Goal: Task Accomplishment & Management: Use online tool/utility

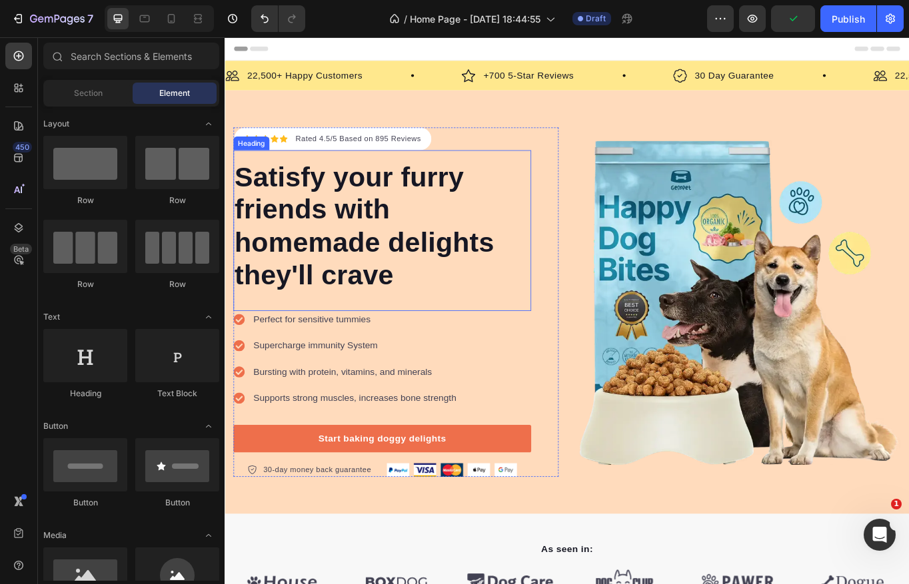
click at [392, 282] on p "Satisfy your furry friends with homemade delights they'll crave" at bounding box center [408, 257] width 345 height 153
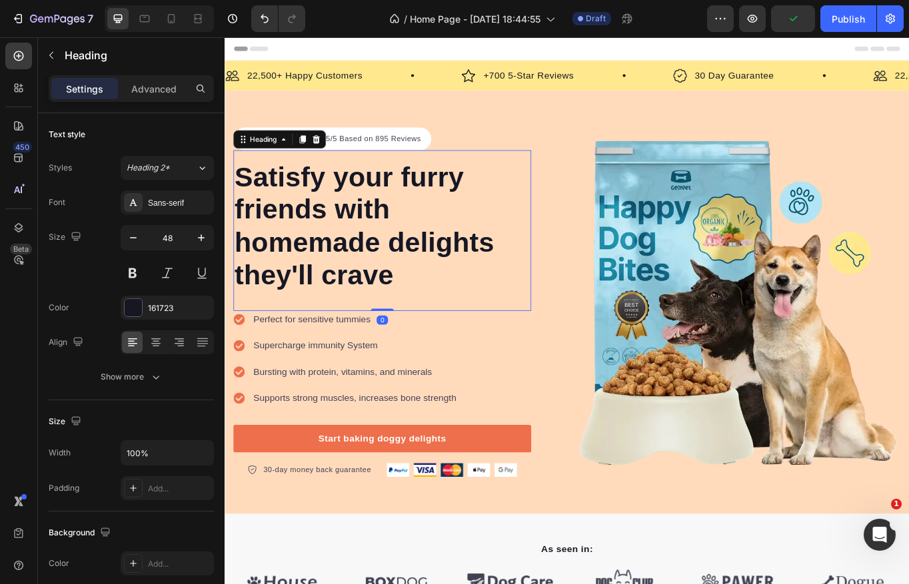
click at [384, 278] on p "Satisfy your furry friends with homemade delights they'll crave" at bounding box center [408, 257] width 345 height 153
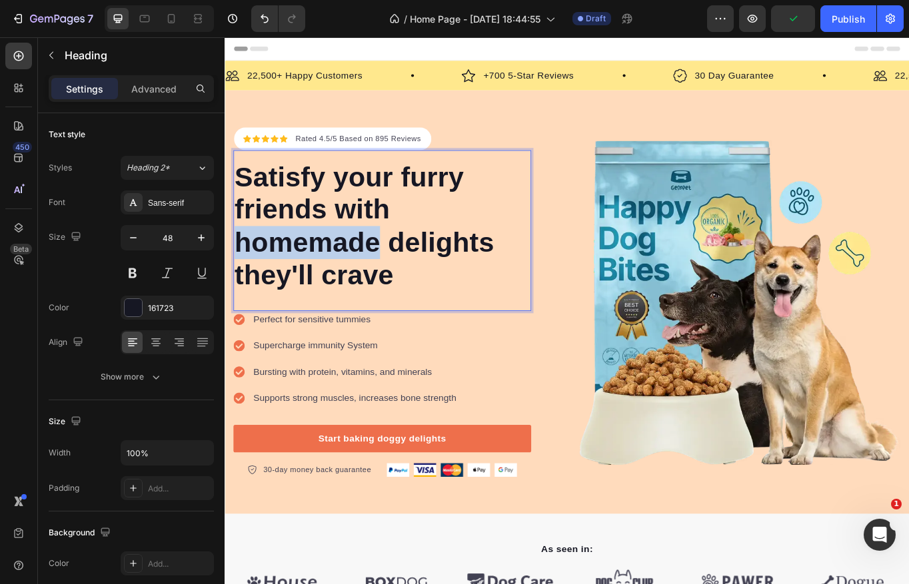
click at [384, 278] on p "Satisfy your furry friends with homemade delights they'll crave" at bounding box center [408, 257] width 345 height 153
click at [426, 308] on p "Satisfy your furry friends with homemade delights they'll crave" at bounding box center [408, 257] width 345 height 153
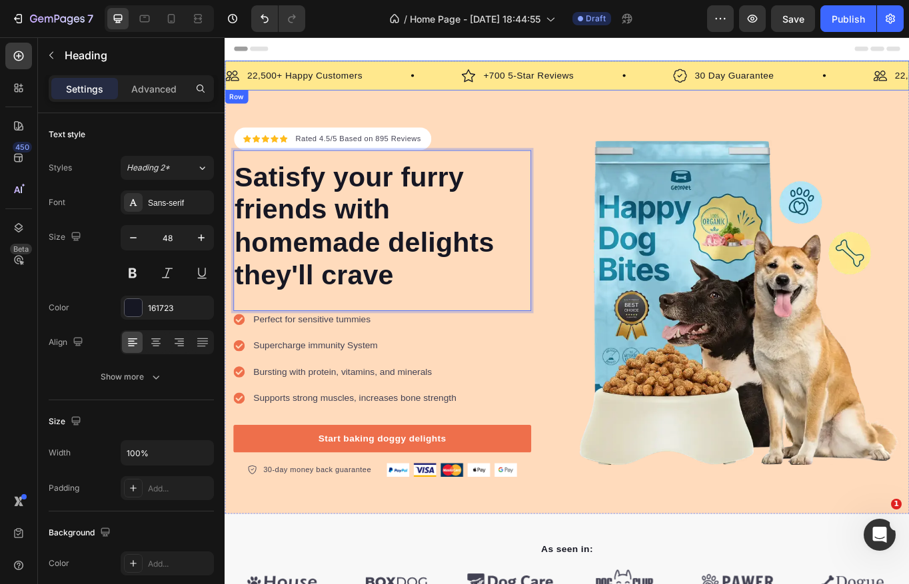
click at [546, 123] on div "Icon Icon Icon Icon Icon Icon List Hoz Rated 4.5/5 Based on 895 Reviews Text bl…" at bounding box center [624, 346] width 799 height 495
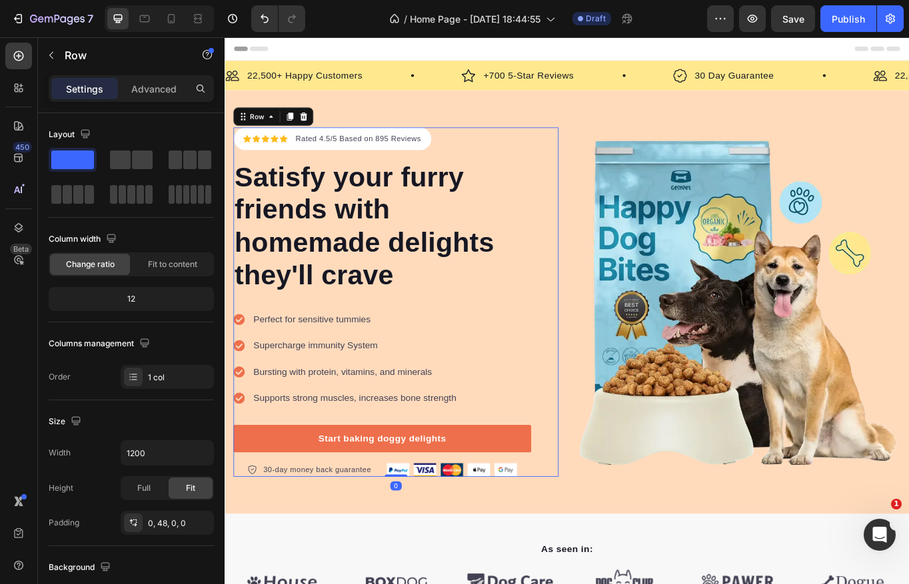
click at [589, 159] on div "Icon Icon Icon Icon Icon Icon List Hoz Rated 4.5/5 Based on 895 Reviews Text bl…" at bounding box center [424, 347] width 380 height 408
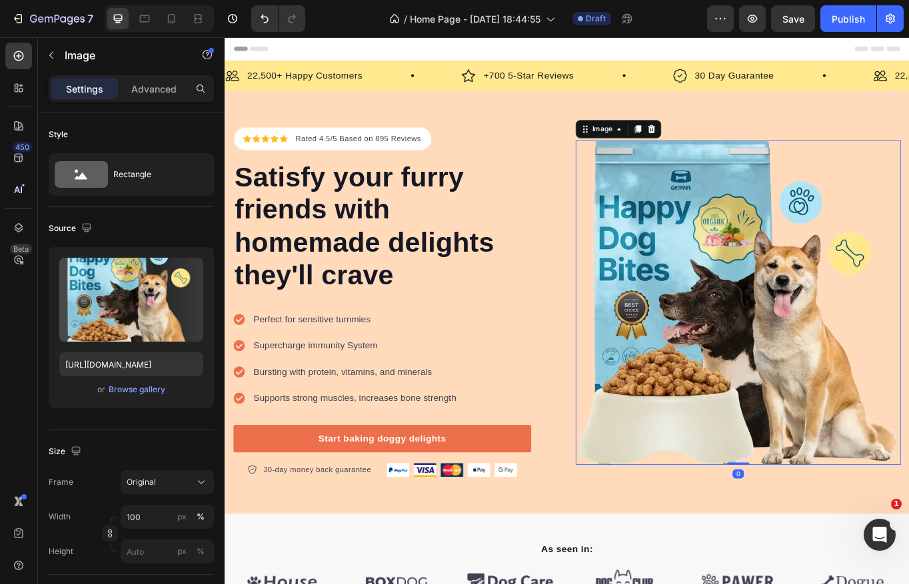
click at [644, 308] on img at bounding box center [824, 347] width 380 height 380
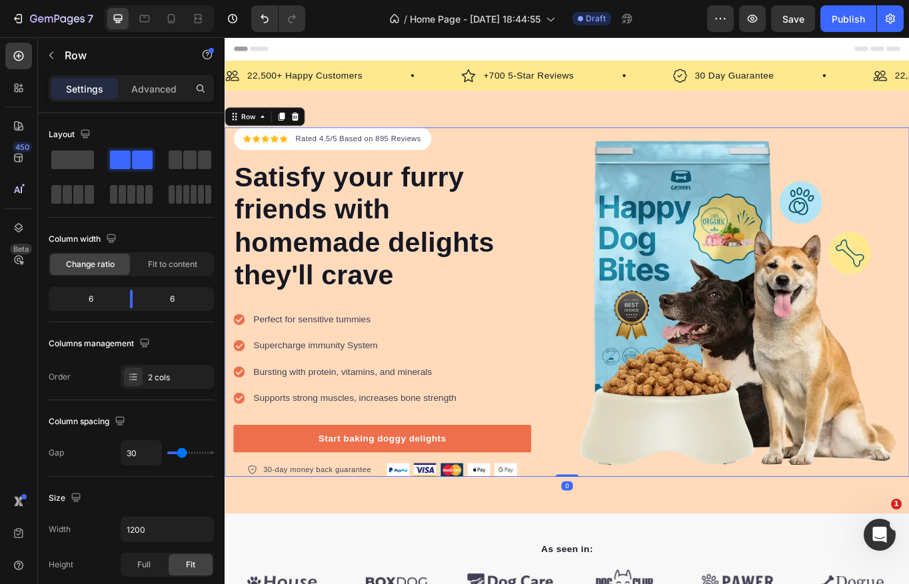
click at [627, 274] on div "Icon Icon Icon Icon Icon Icon List Hoz Rated 4.5/5 Based on 895 Reviews Text bl…" at bounding box center [624, 347] width 799 height 408
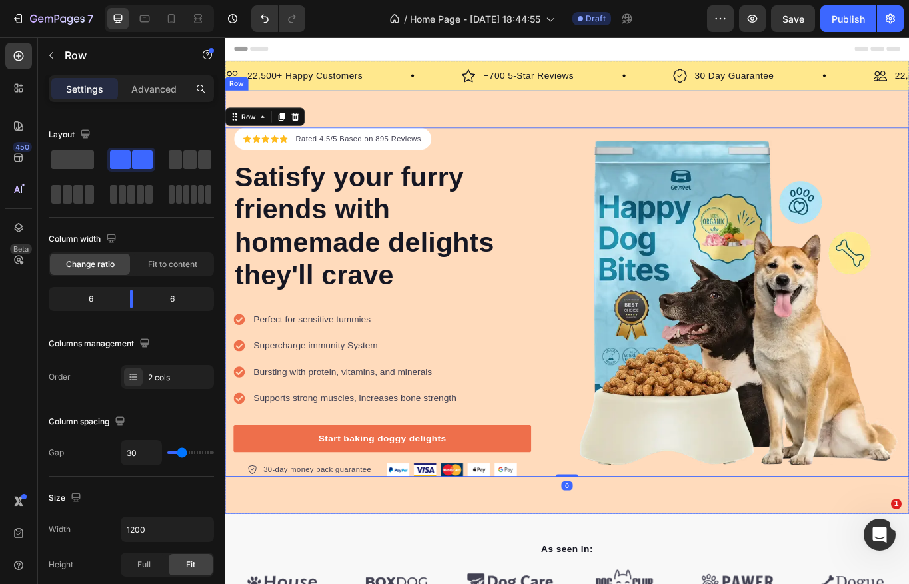
click at [624, 119] on div "Icon Icon Icon Icon Icon Icon List Hoz Rated 4.5/5 Based on 895 Reviews Text bl…" at bounding box center [624, 346] width 799 height 495
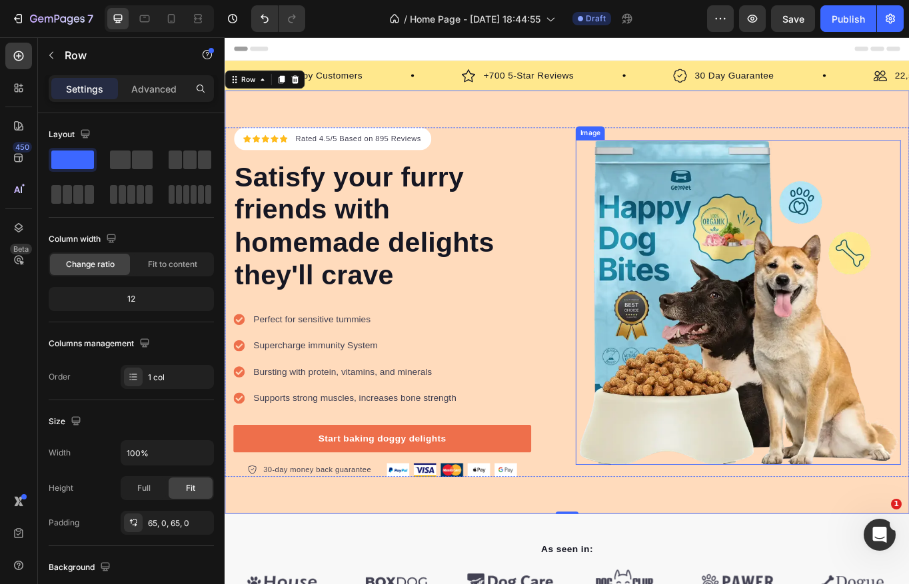
click at [674, 246] on img at bounding box center [824, 347] width 380 height 380
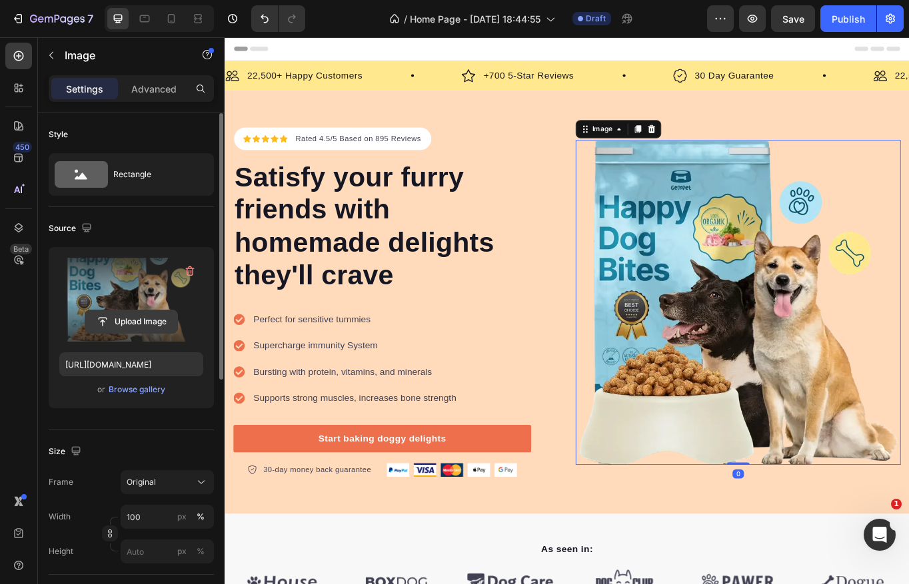
click at [133, 320] on input "file" at bounding box center [131, 321] width 92 height 23
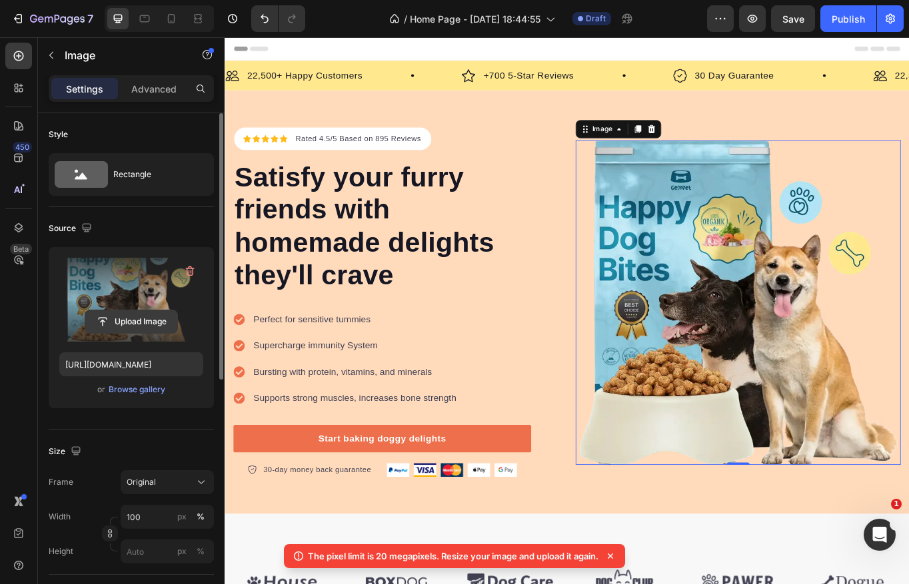
click at [125, 324] on input "file" at bounding box center [131, 321] width 92 height 23
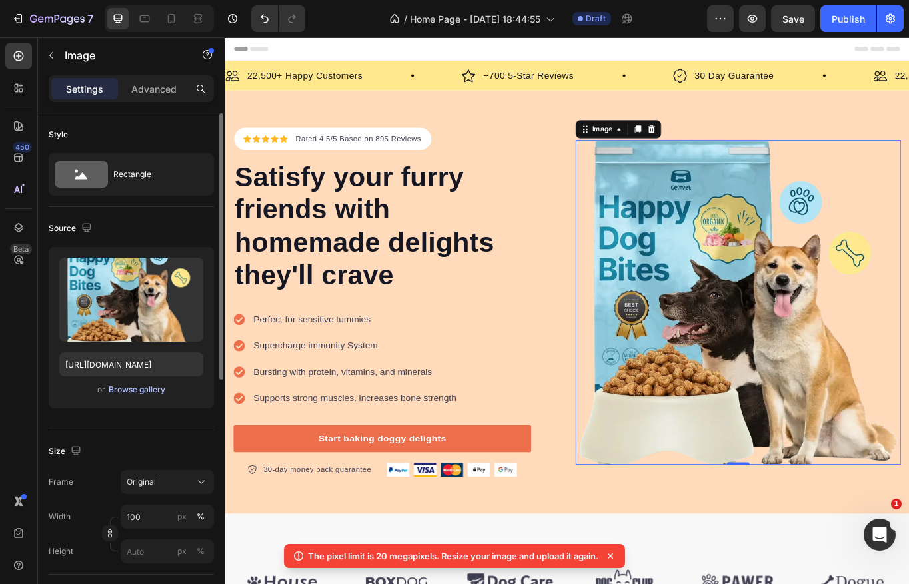
click at [146, 392] on div "Browse gallery" at bounding box center [137, 390] width 57 height 12
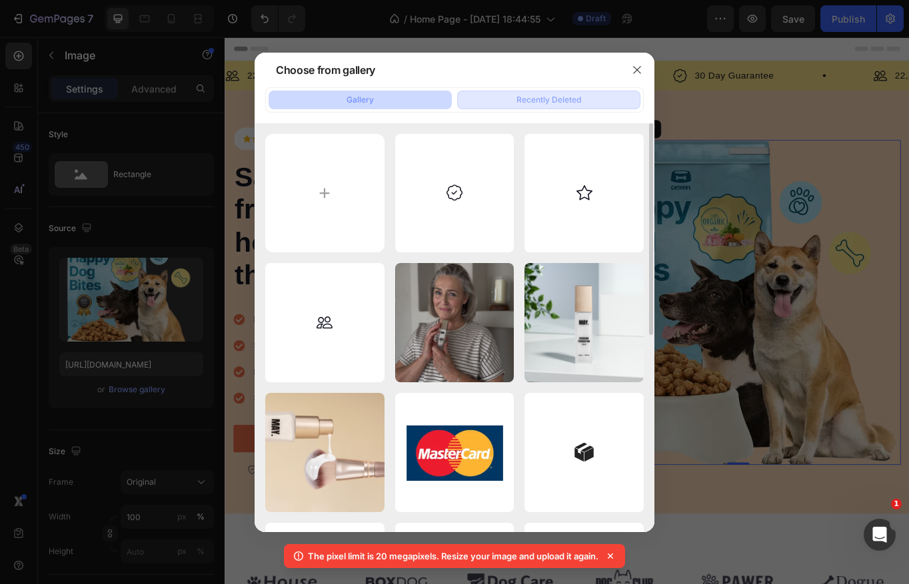
click at [556, 105] on div "Recently Deleted" at bounding box center [548, 100] width 65 height 12
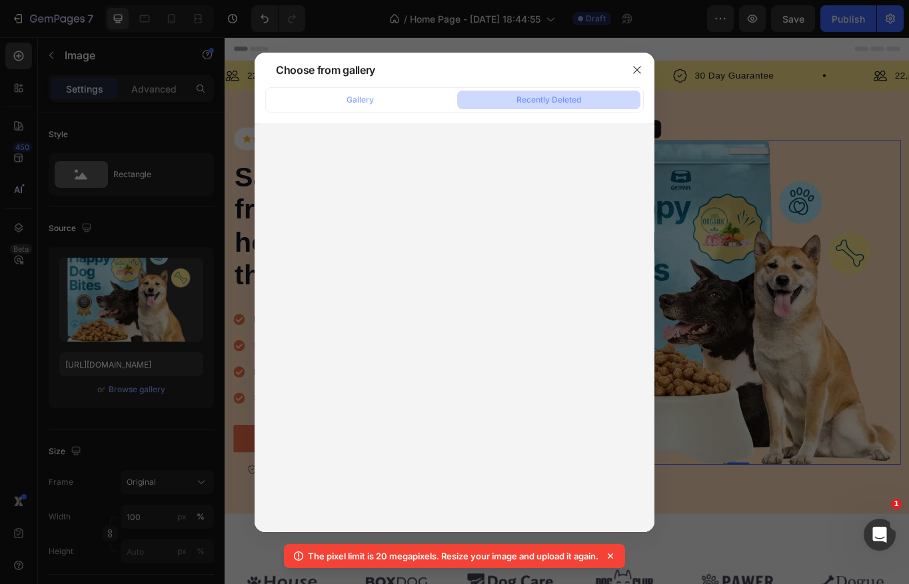
click at [378, 88] on div "Gallery Recently Deleted" at bounding box center [454, 99] width 378 height 25
click at [380, 99] on button "Gallery" at bounding box center [359, 100] width 183 height 19
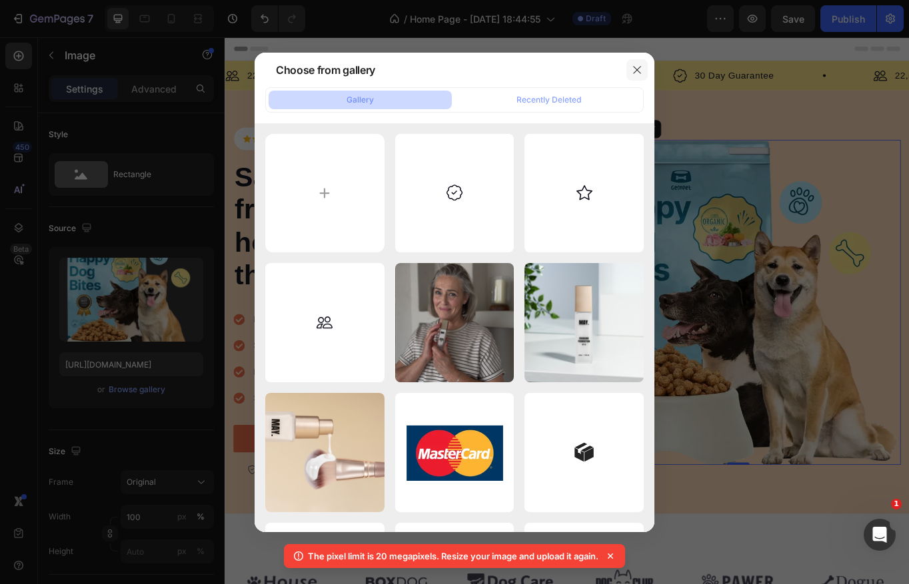
click at [638, 70] on icon "button" at bounding box center [637, 70] width 11 height 11
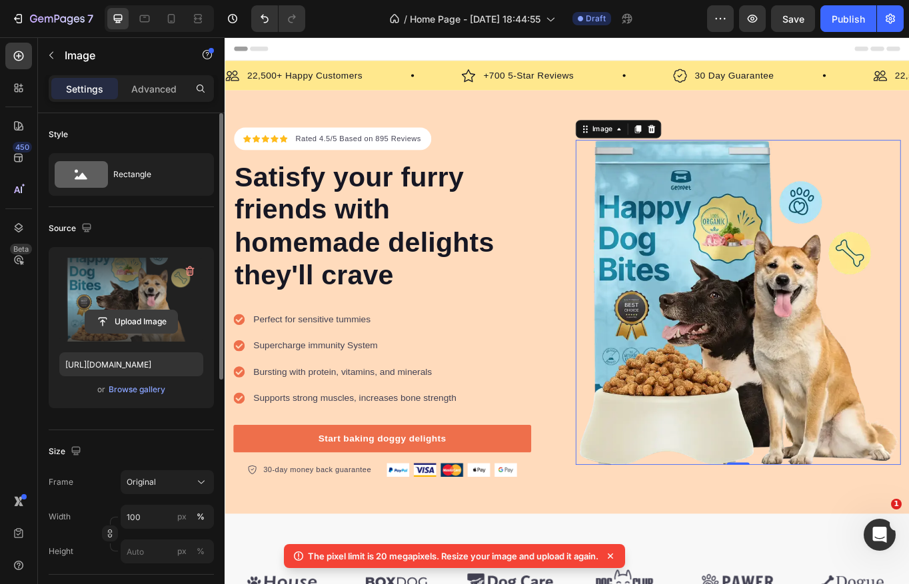
click at [139, 314] on input "file" at bounding box center [131, 321] width 92 height 23
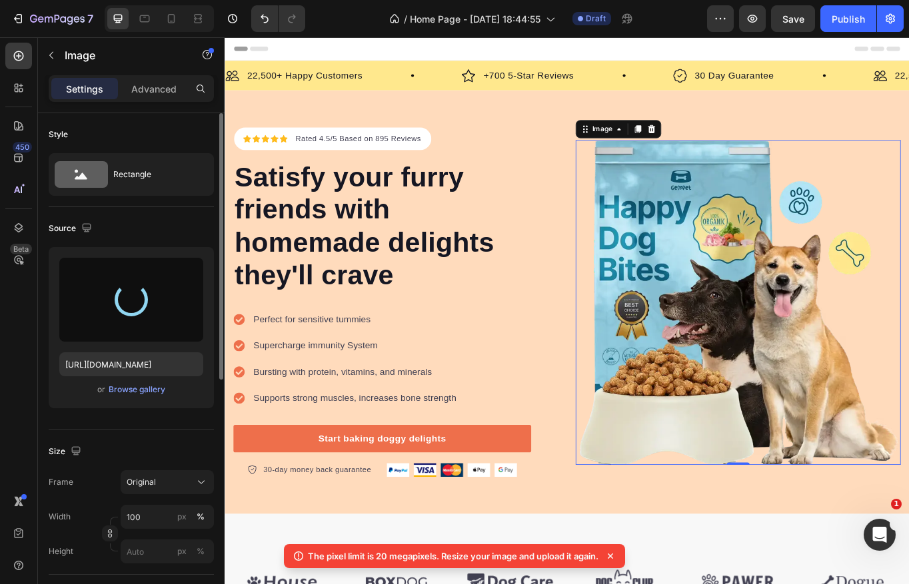
type input "[URL][DOMAIN_NAME]"
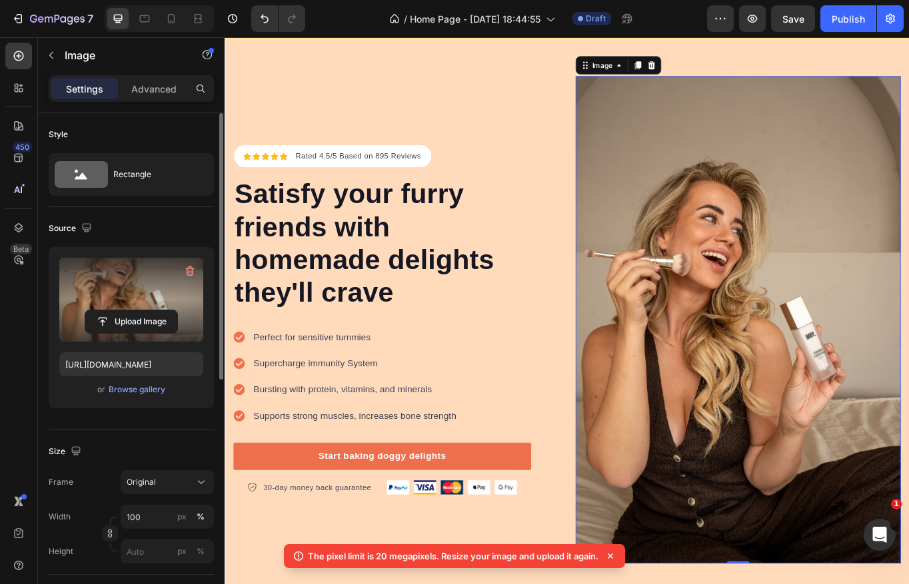
scroll to position [49, 0]
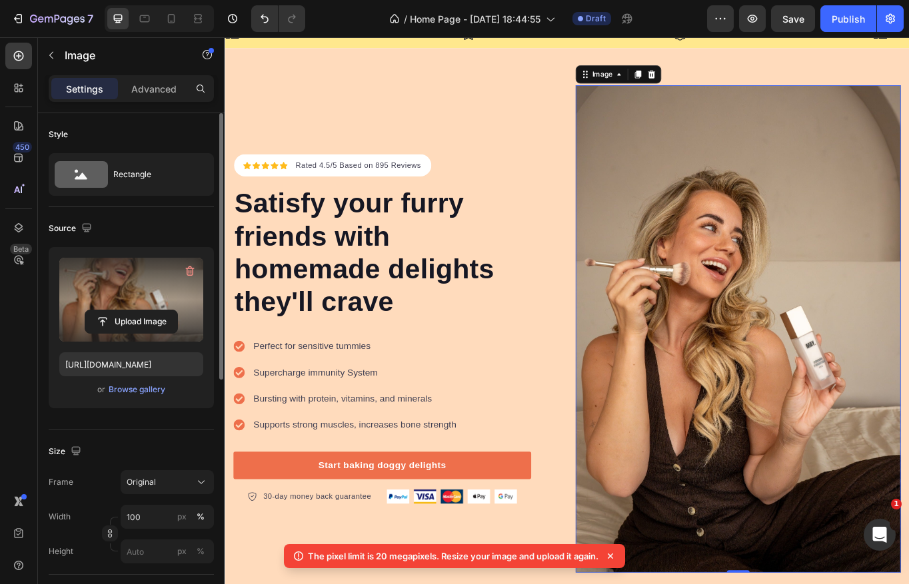
click at [715, 113] on img at bounding box center [824, 378] width 380 height 570
click at [157, 484] on div "Original" at bounding box center [159, 482] width 65 height 12
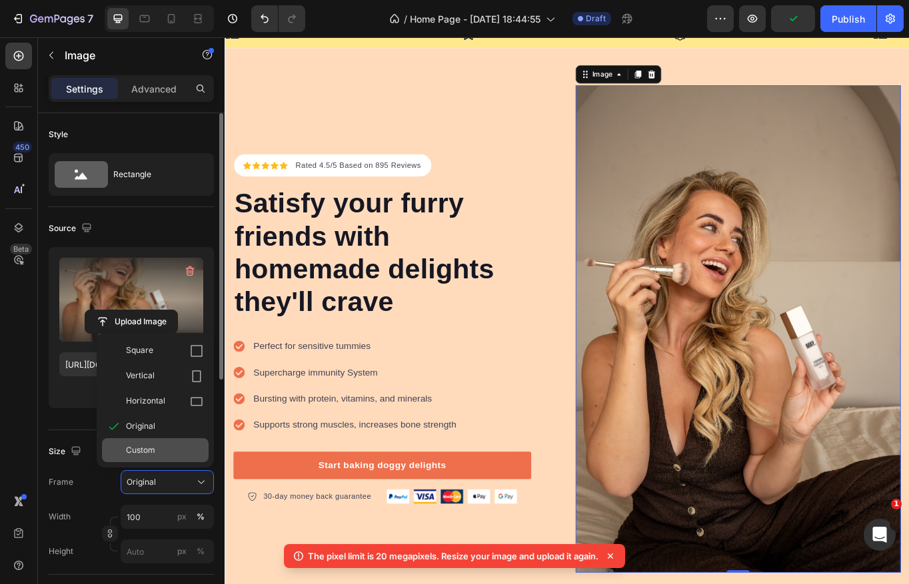
click at [155, 447] on span "Custom" at bounding box center [140, 450] width 29 height 12
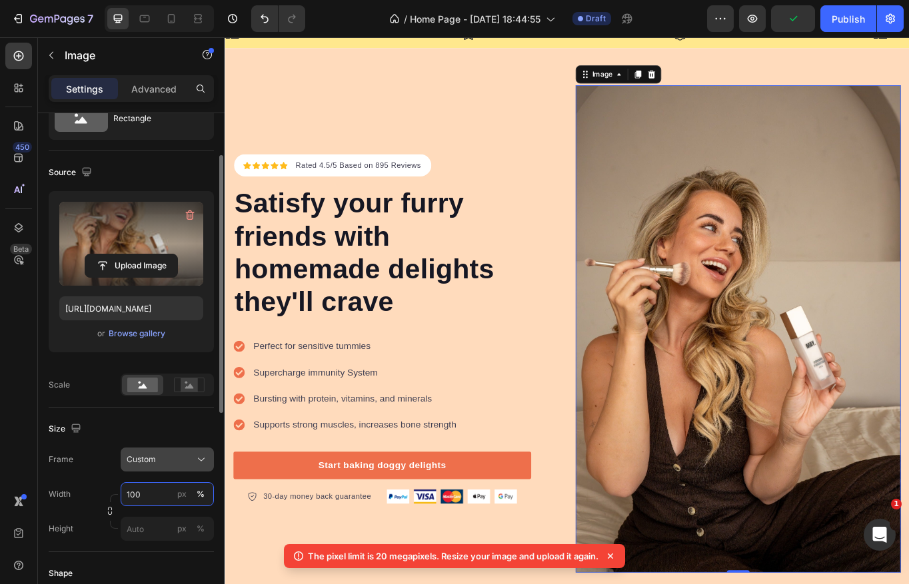
scroll to position [67, 0]
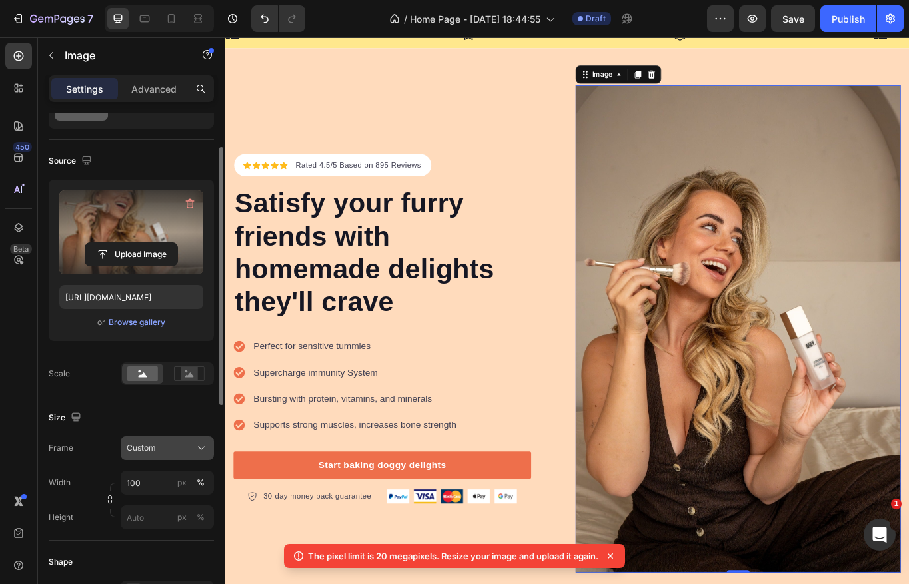
click at [162, 454] on div "Custom" at bounding box center [167, 448] width 81 height 13
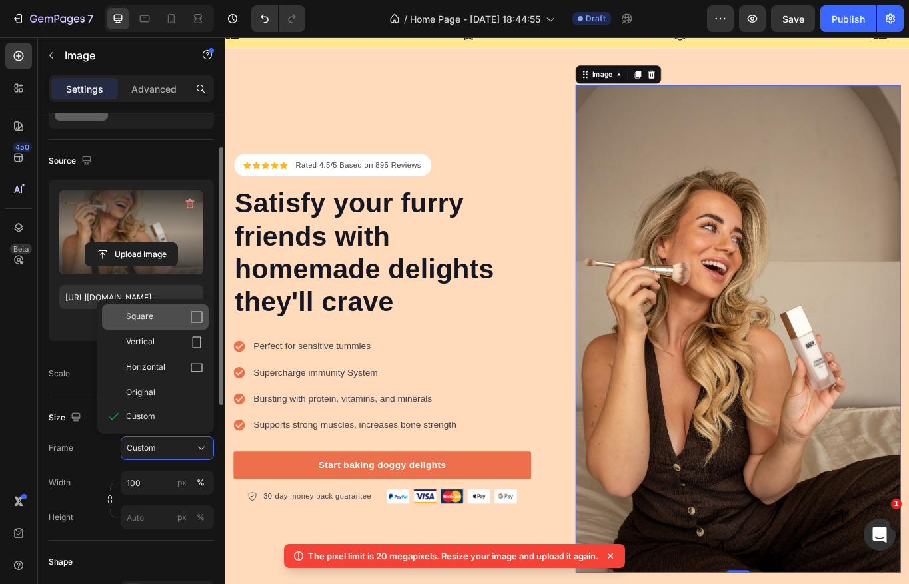
click at [161, 322] on div "Square" at bounding box center [164, 316] width 77 height 13
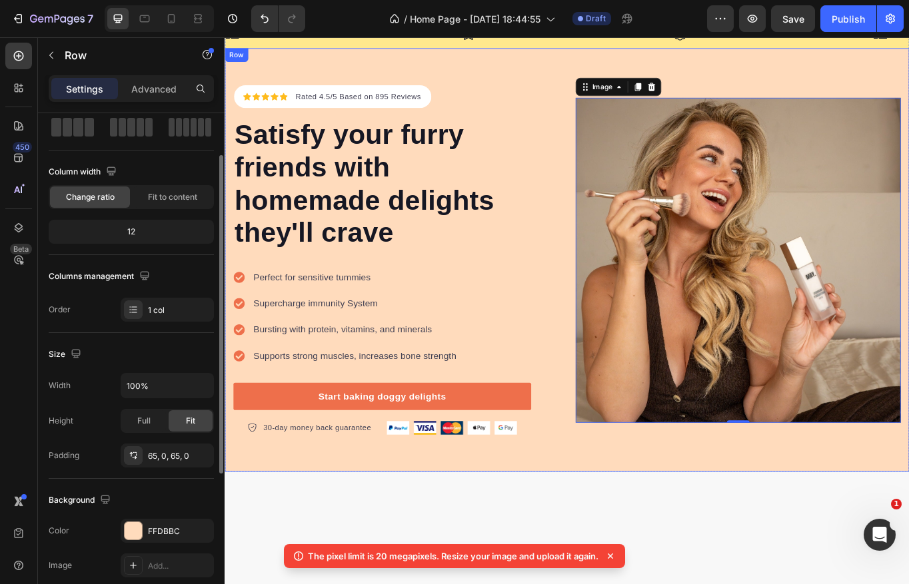
click at [695, 503] on div "Icon Icon Icon Icon Icon Icon List Hoz Rated 4.5/5 Based on 895 Reviews Text bl…" at bounding box center [624, 297] width 799 height 495
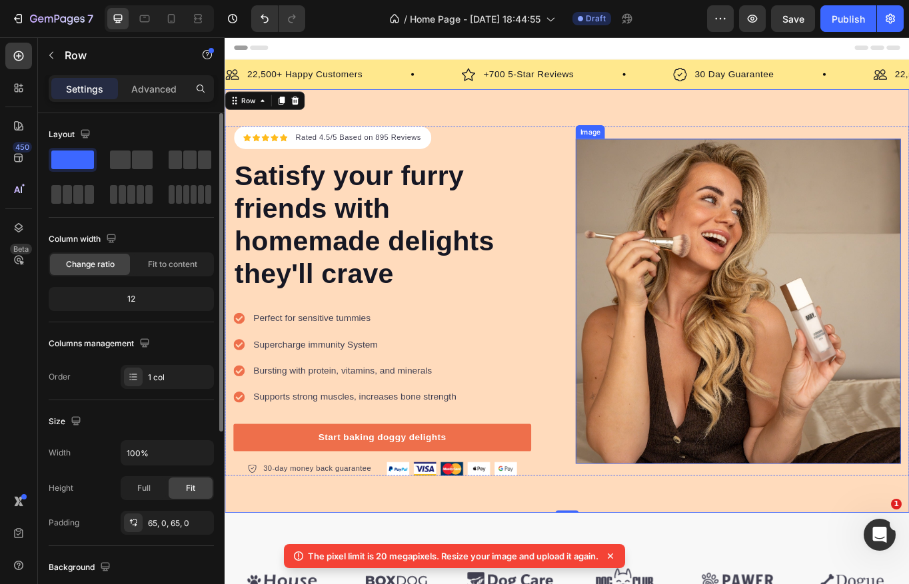
scroll to position [0, 0]
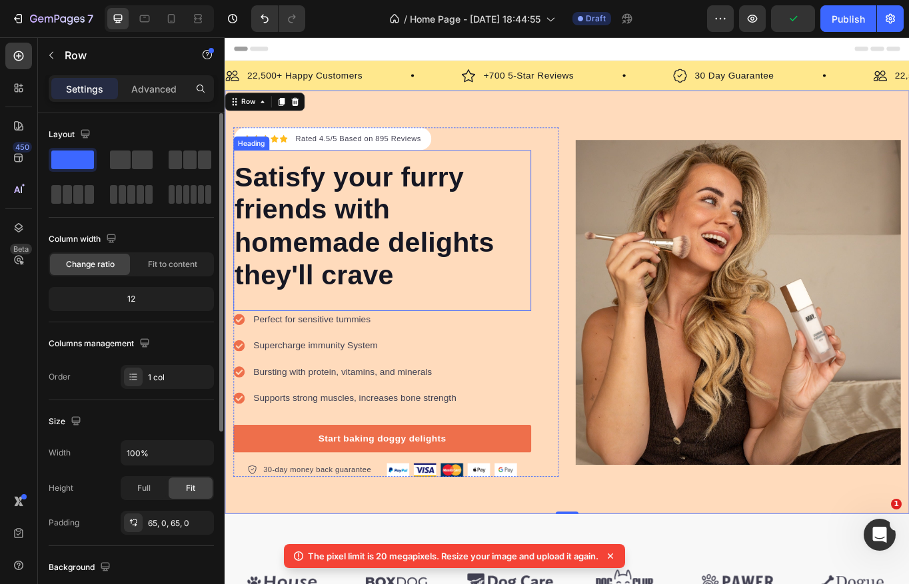
click at [372, 270] on p "Satisfy your furry friends with homemade delights they'll crave" at bounding box center [408, 257] width 345 height 153
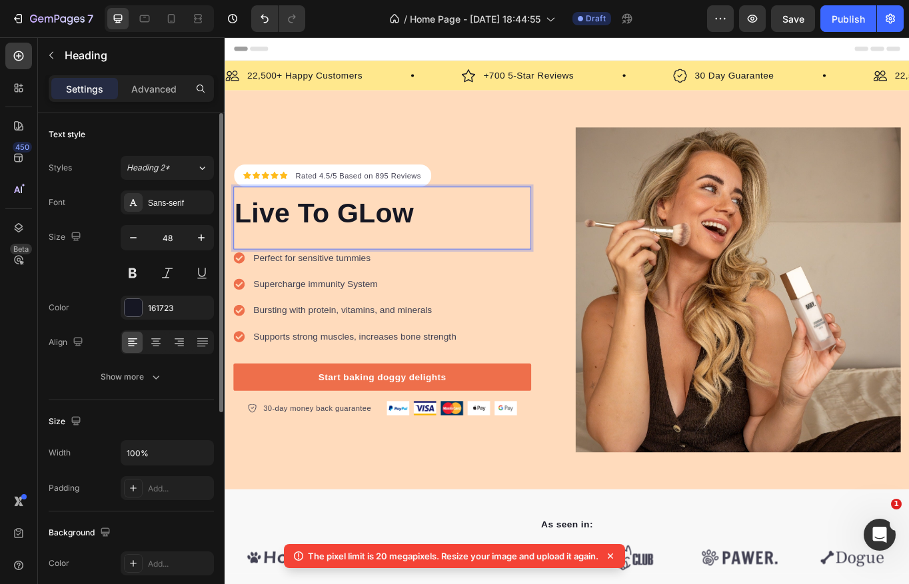
click at [396, 244] on p "Live To GLow" at bounding box center [408, 243] width 345 height 39
click at [167, 20] on icon at bounding box center [171, 18] width 13 height 13
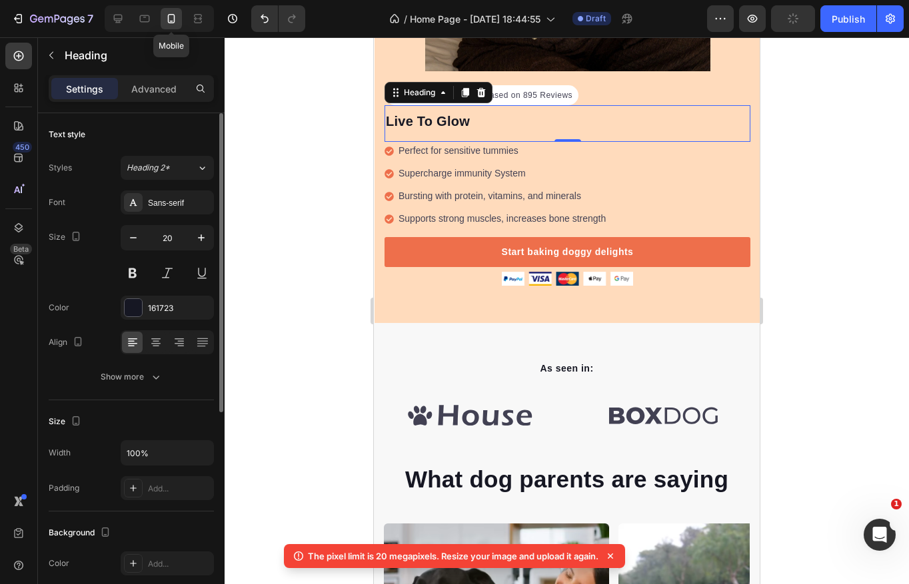
scroll to position [488, 0]
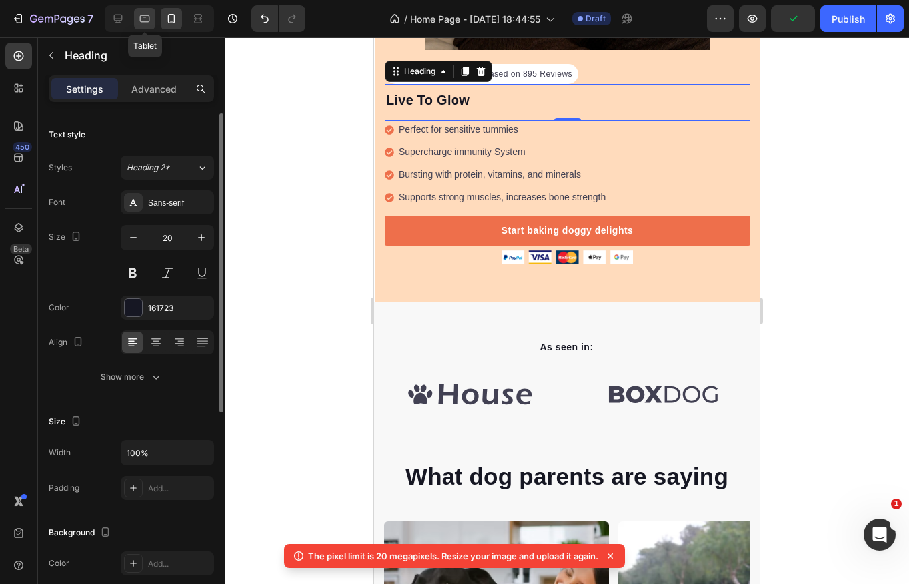
click at [141, 24] on icon at bounding box center [144, 18] width 13 height 13
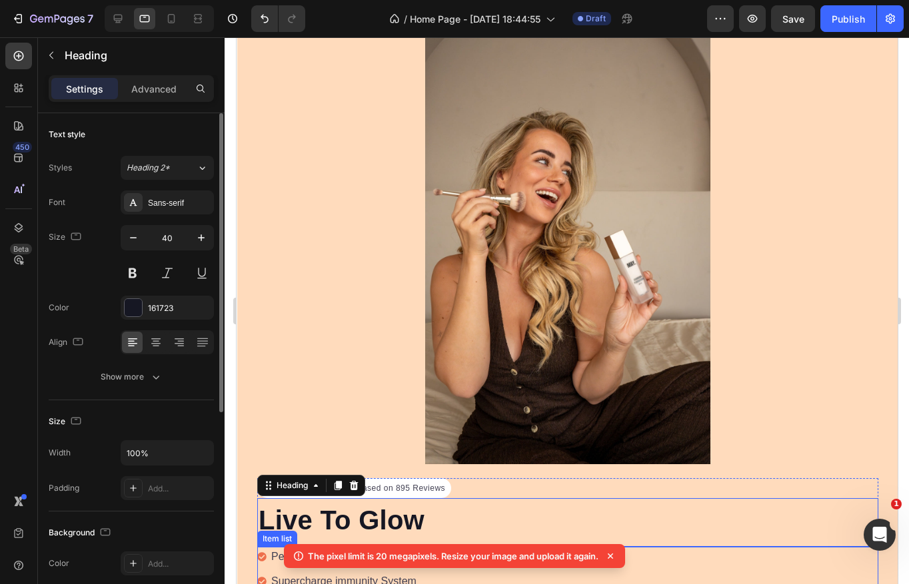
scroll to position [61, 0]
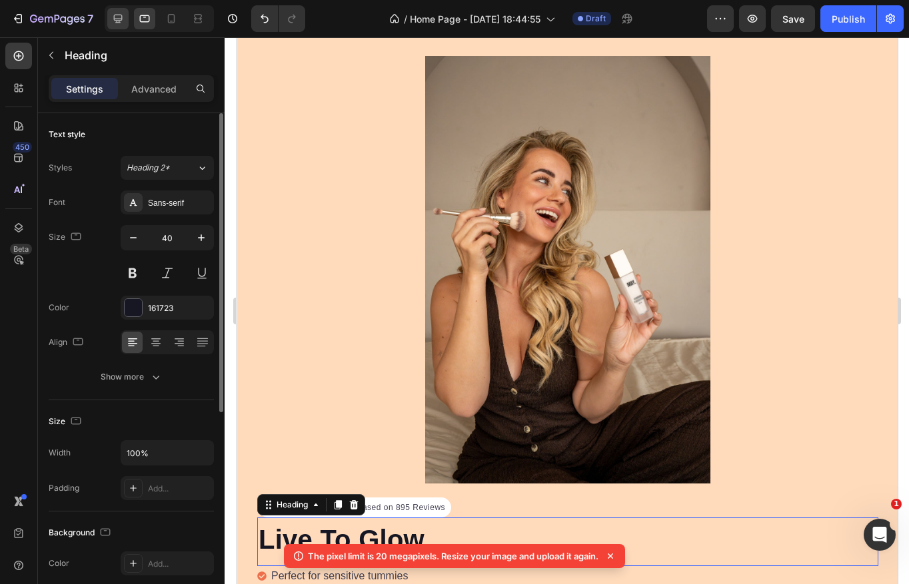
click at [113, 13] on icon at bounding box center [117, 18] width 13 height 13
type input "48"
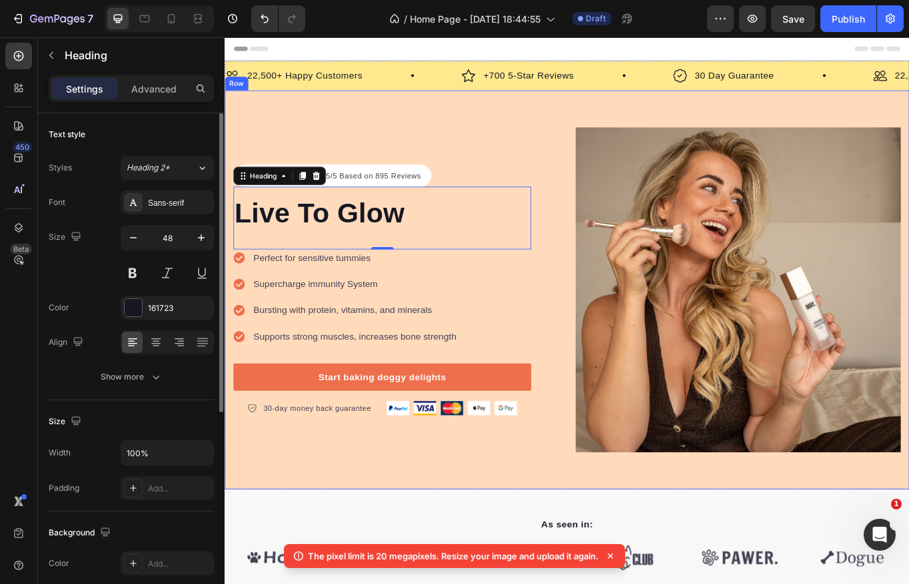
click at [510, 126] on div "Icon Icon Icon Icon Icon Icon List Hoz Rated 4.5/5 Based on 895 Reviews Text bl…" at bounding box center [624, 332] width 799 height 466
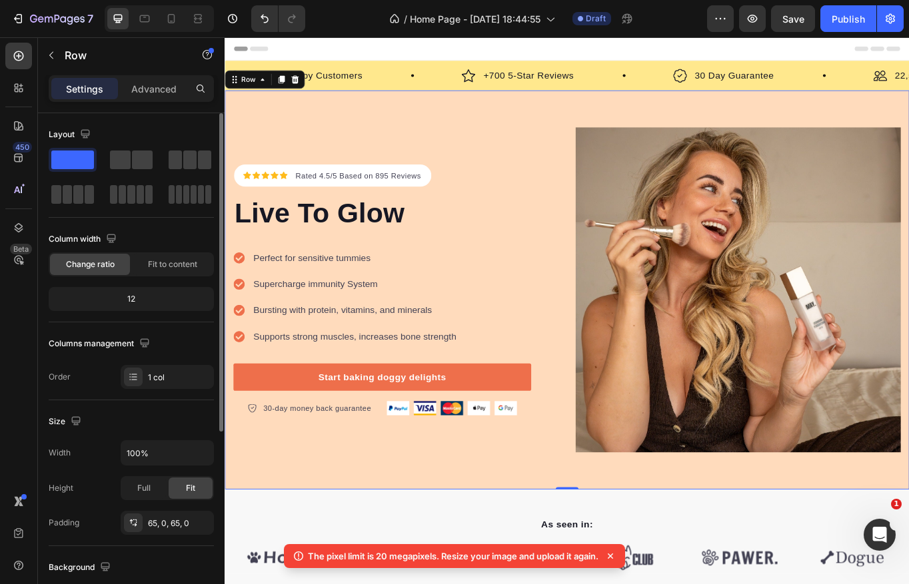
click at [312, 131] on div "Icon Icon Icon Icon Icon Icon List Hoz Rated 4.5/5 Based on 895 Reviews Text bl…" at bounding box center [624, 332] width 799 height 466
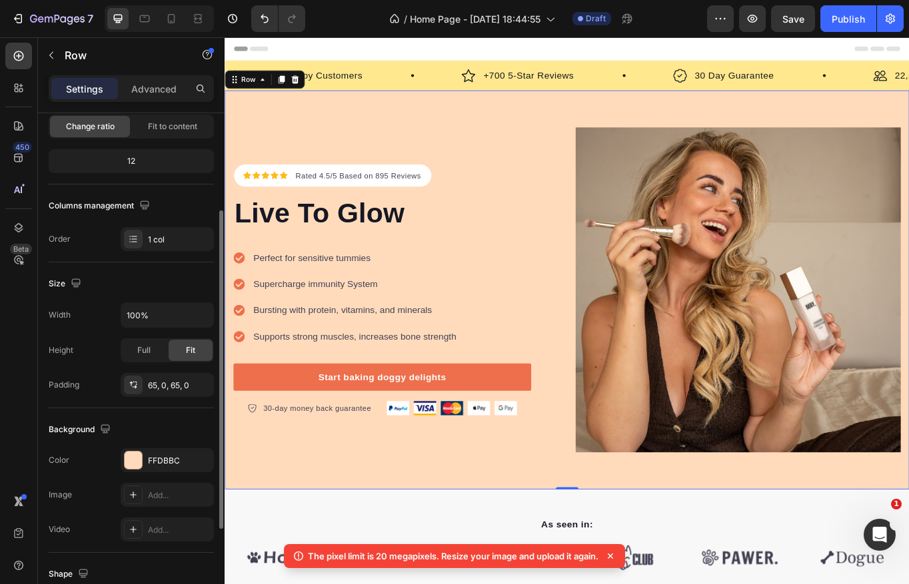
scroll to position [158, 0]
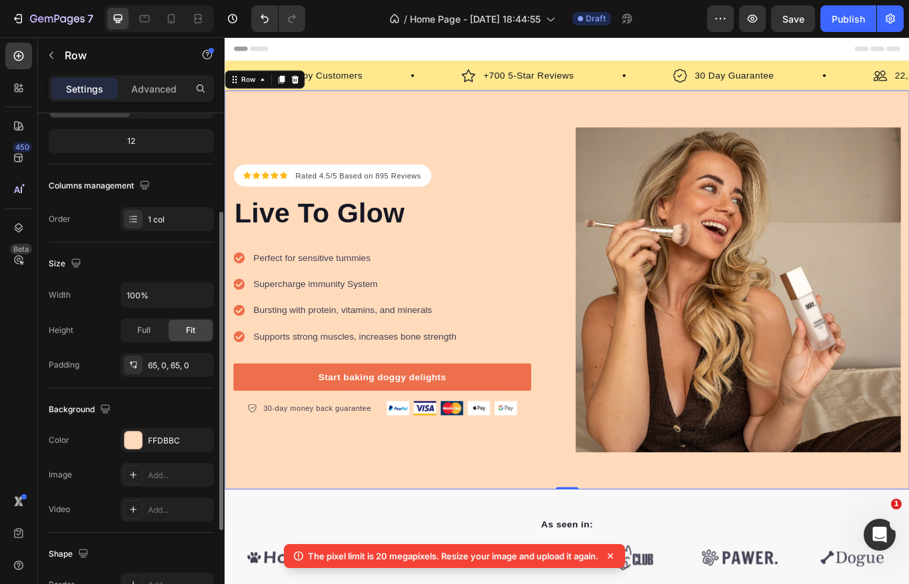
click at [119, 446] on div "Color FFDBBC" at bounding box center [131, 440] width 165 height 24
click at [138, 445] on div at bounding box center [133, 440] width 17 height 17
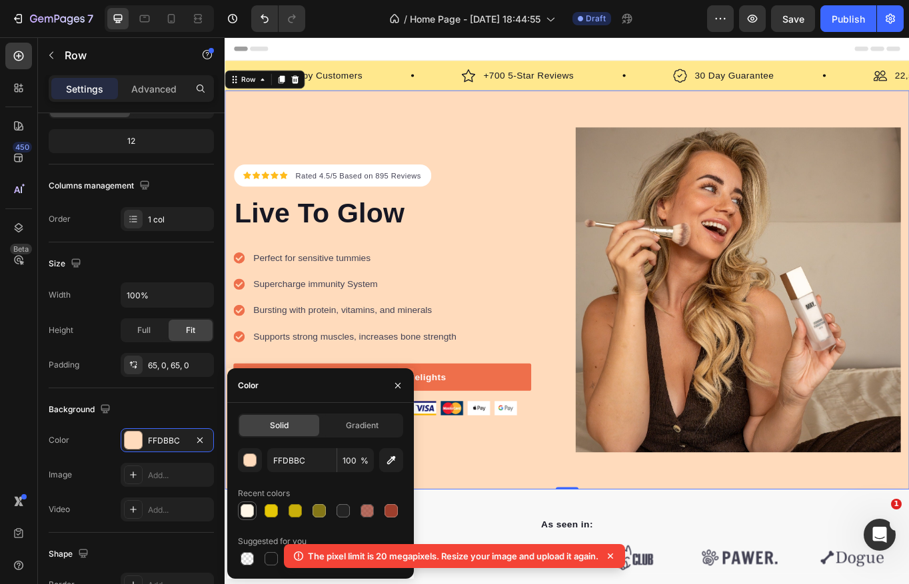
click at [251, 514] on div at bounding box center [246, 510] width 13 height 13
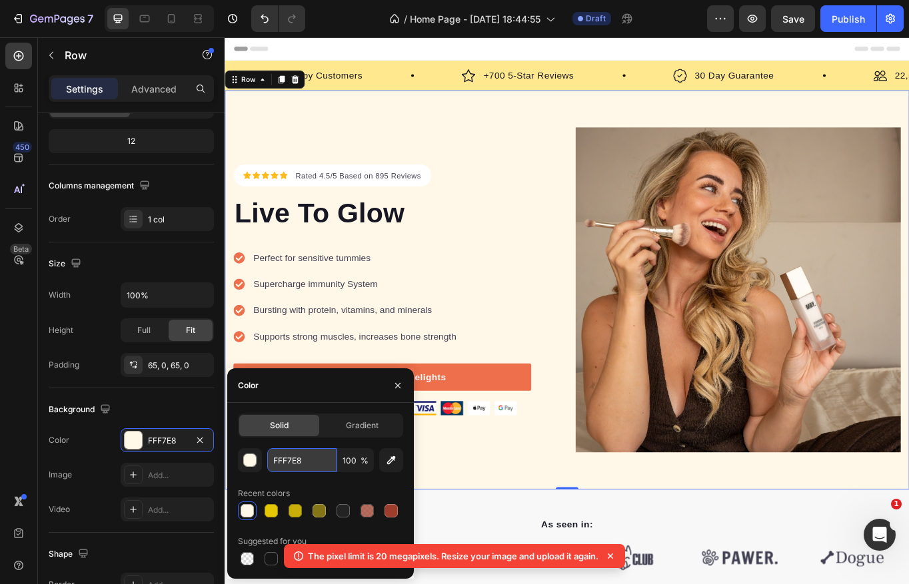
click at [296, 463] on input "FFF7E8" at bounding box center [301, 460] width 69 height 24
click at [247, 464] on div "button" at bounding box center [250, 460] width 13 height 13
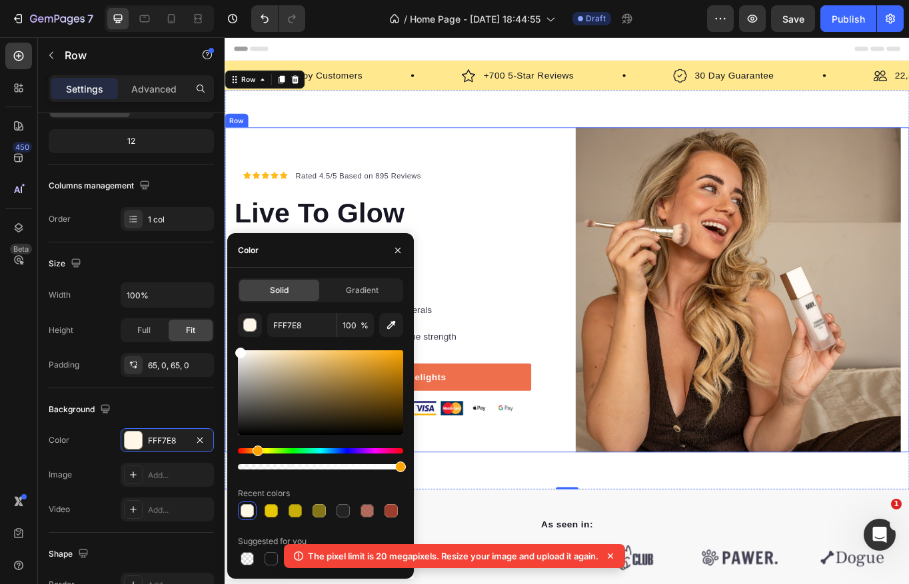
type input "FFFFFF"
drag, startPoint x: 477, startPoint y: 391, endPoint x: 226, endPoint y: 388, distance: 251.2
click at [522, 180] on div "Icon Icon Icon Icon Icon Icon List Hoz Rated 4.5/5 Based on 895 Reviews Text bl…" at bounding box center [424, 333] width 380 height 380
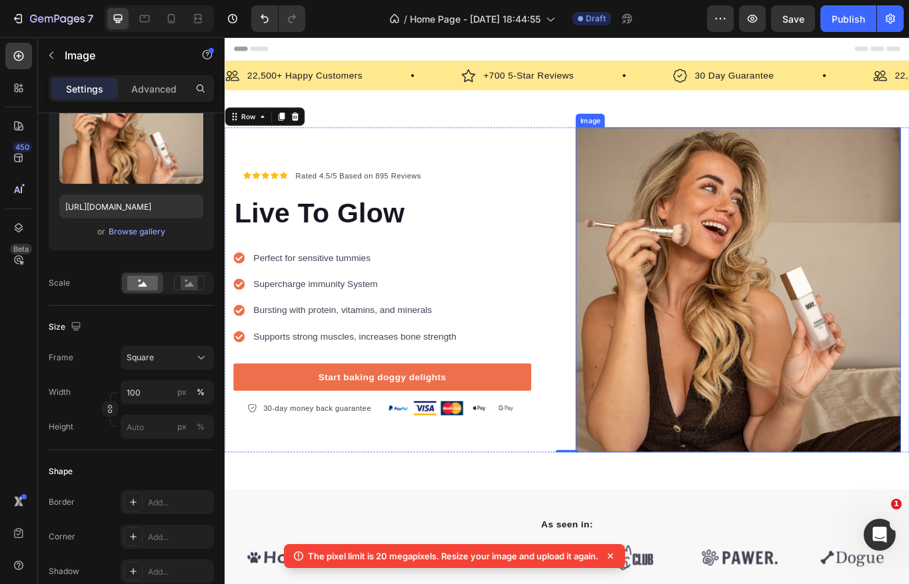
click at [733, 337] on img at bounding box center [824, 333] width 380 height 380
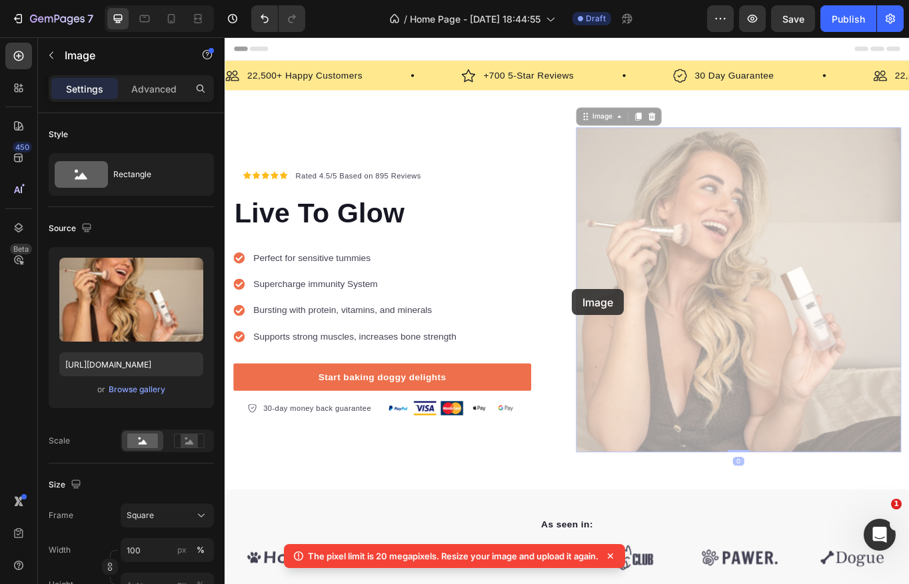
click at [630, 332] on div "Icon Icon Icon Icon Icon Icon List Hoz Rated 4.5/5 Based on 895 Reviews Text bl…" at bounding box center [624, 333] width 799 height 380
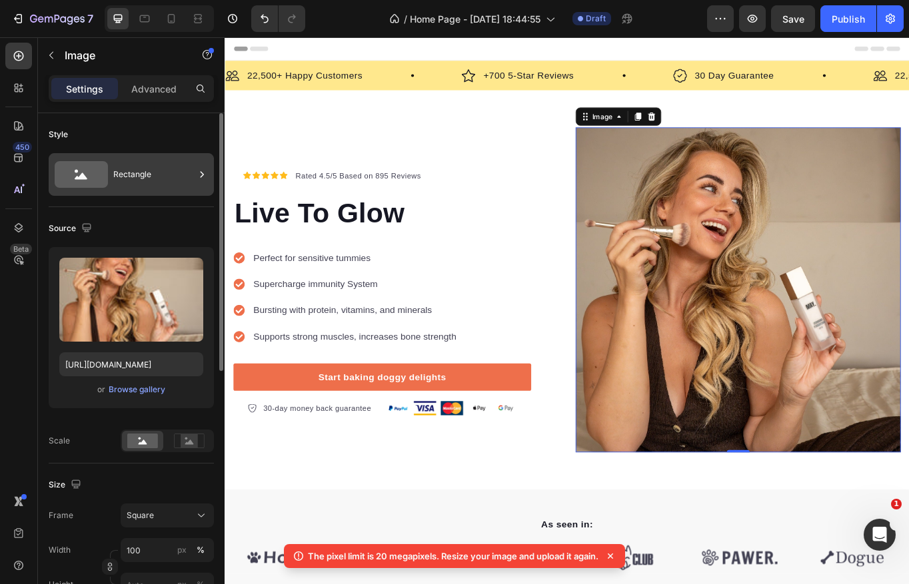
click at [135, 178] on div "Rectangle" at bounding box center [153, 174] width 81 height 31
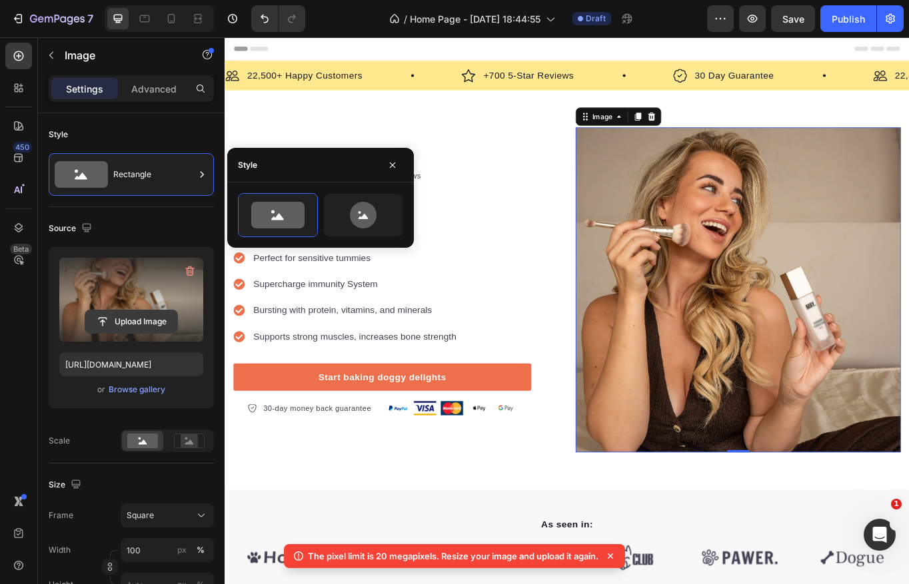
click at [132, 318] on input "file" at bounding box center [131, 321] width 92 height 23
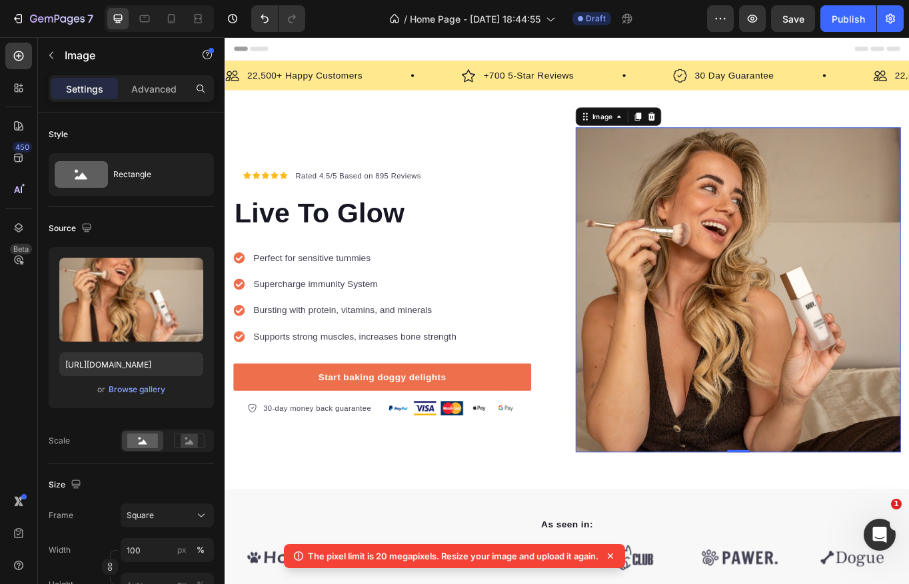
click at [159, 442] on div at bounding box center [142, 441] width 41 height 20
click at [187, 440] on rect at bounding box center [189, 440] width 17 height 13
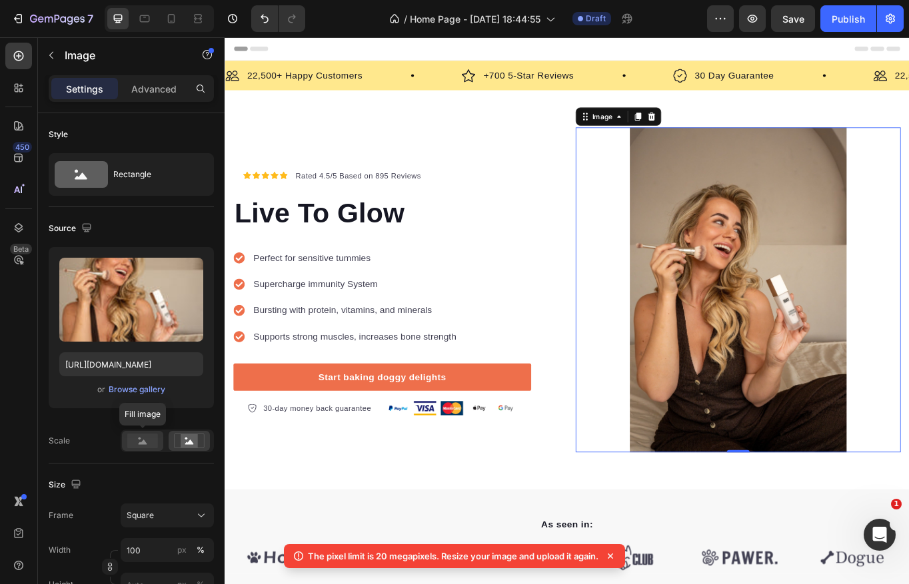
click at [135, 448] on div at bounding box center [142, 441] width 41 height 20
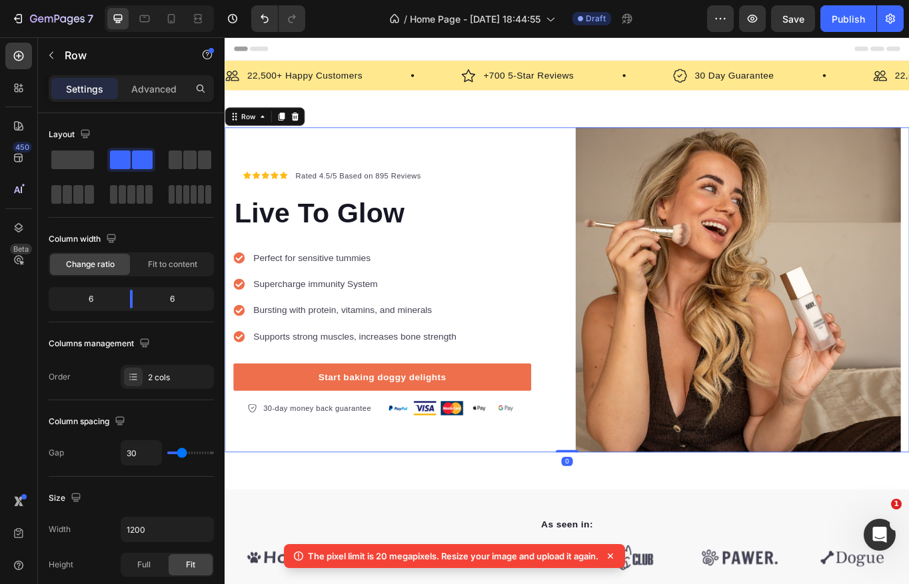
click at [550, 167] on div "Icon Icon Icon Icon Icon Icon List Hoz Rated 4.5/5 Based on 895 Reviews Text bl…" at bounding box center [424, 333] width 380 height 380
click at [65, 153] on span at bounding box center [72, 160] width 43 height 19
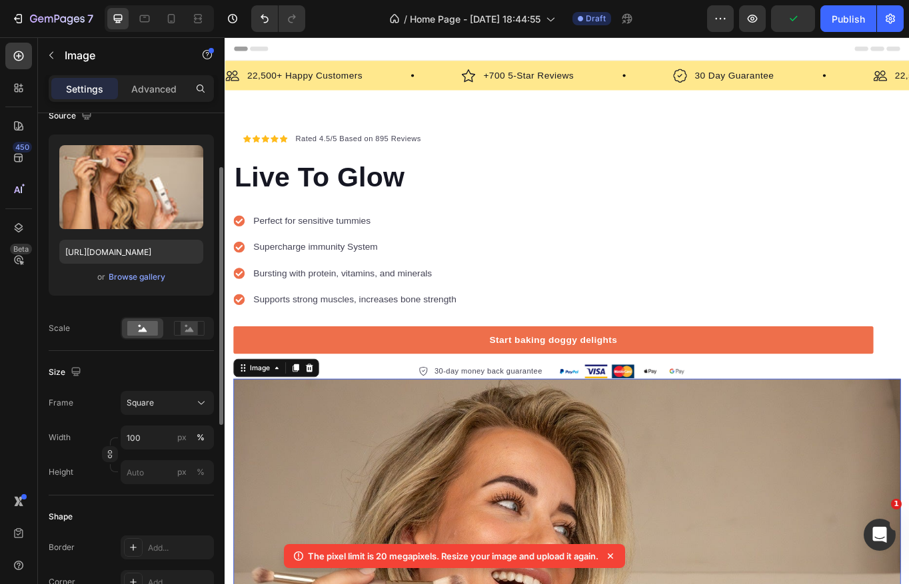
scroll to position [119, 0]
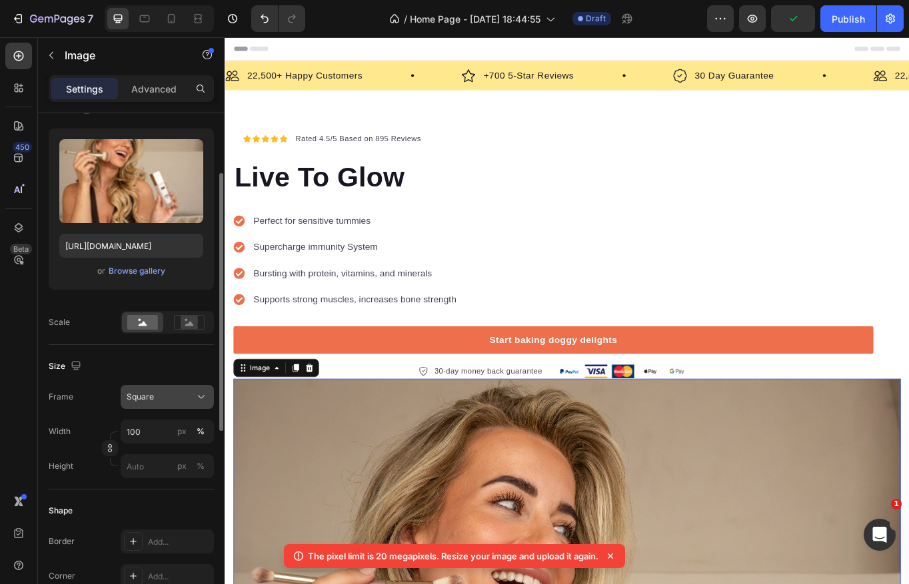
click at [167, 398] on div "Square" at bounding box center [159, 397] width 65 height 12
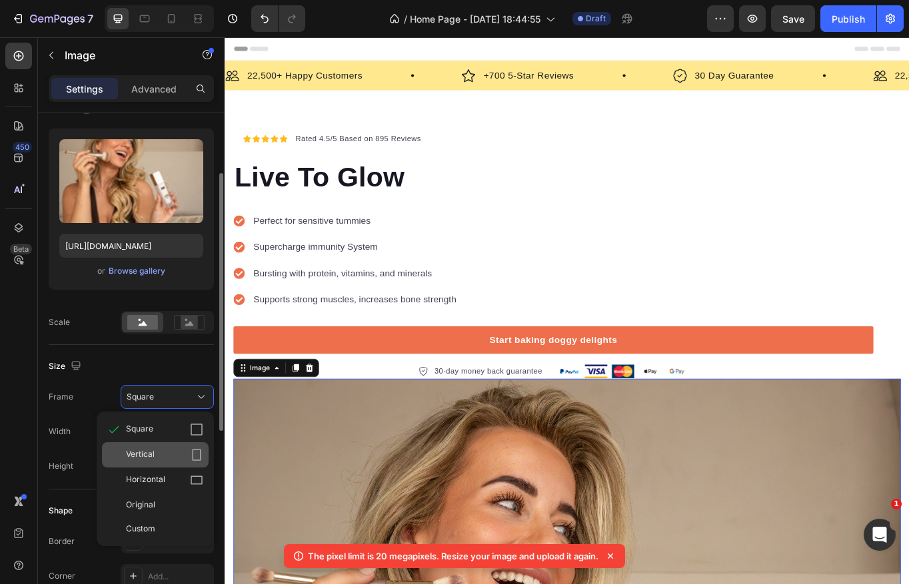
click at [167, 454] on div "Vertical" at bounding box center [164, 454] width 77 height 13
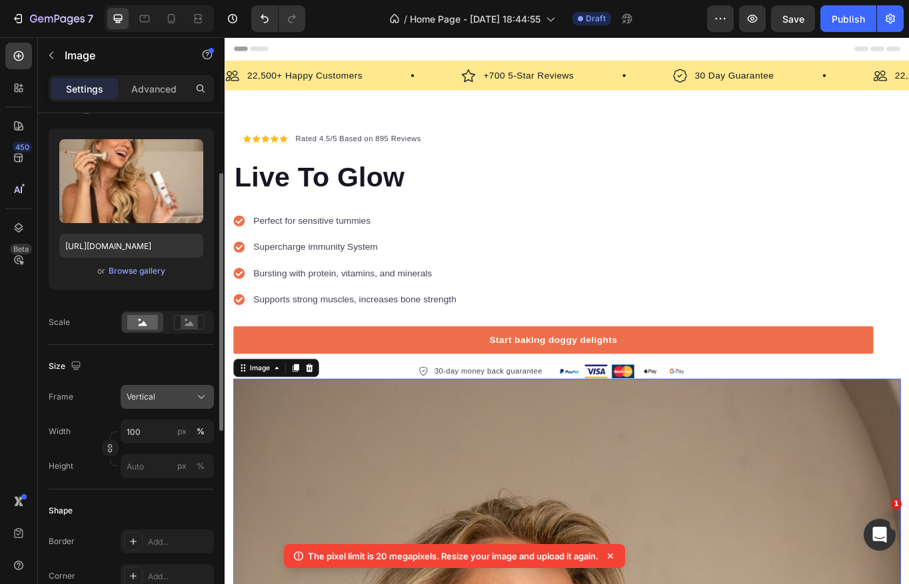
click at [163, 401] on div "Vertical" at bounding box center [159, 397] width 65 height 12
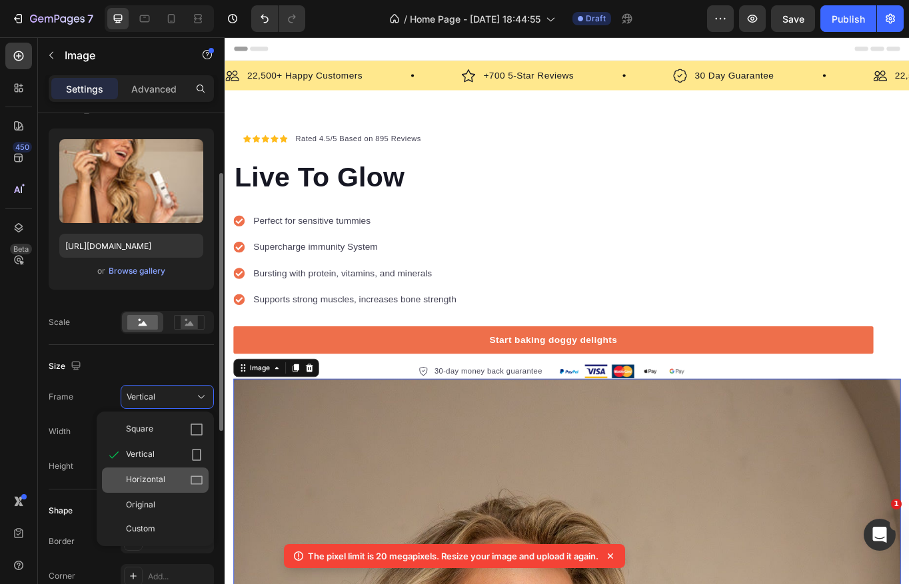
click at [161, 472] on div "Horizontal" at bounding box center [155, 480] width 107 height 25
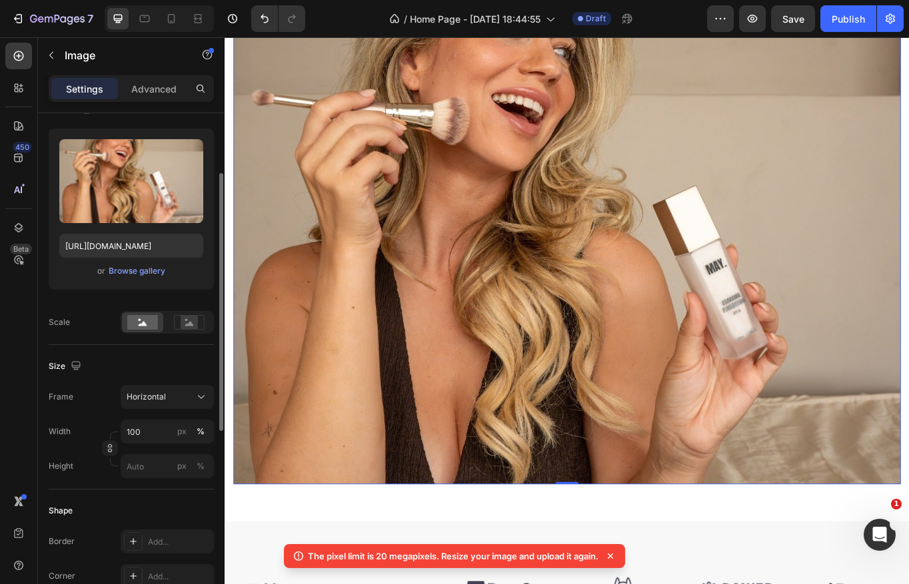
scroll to position [477, 0]
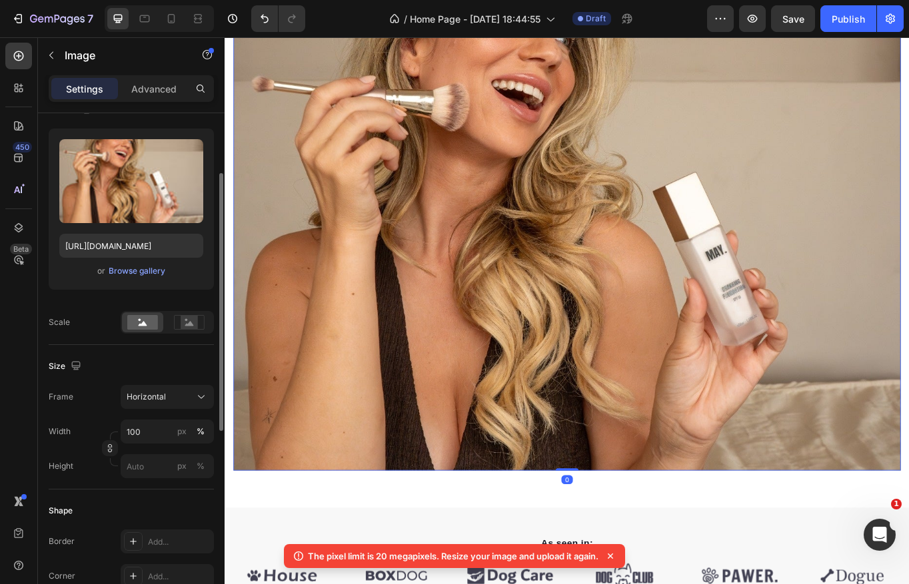
drag, startPoint x: 620, startPoint y: 542, endPoint x: 610, endPoint y: 340, distance: 202.8
click at [611, 340] on div "Image 0" at bounding box center [623, 251] width 779 height 585
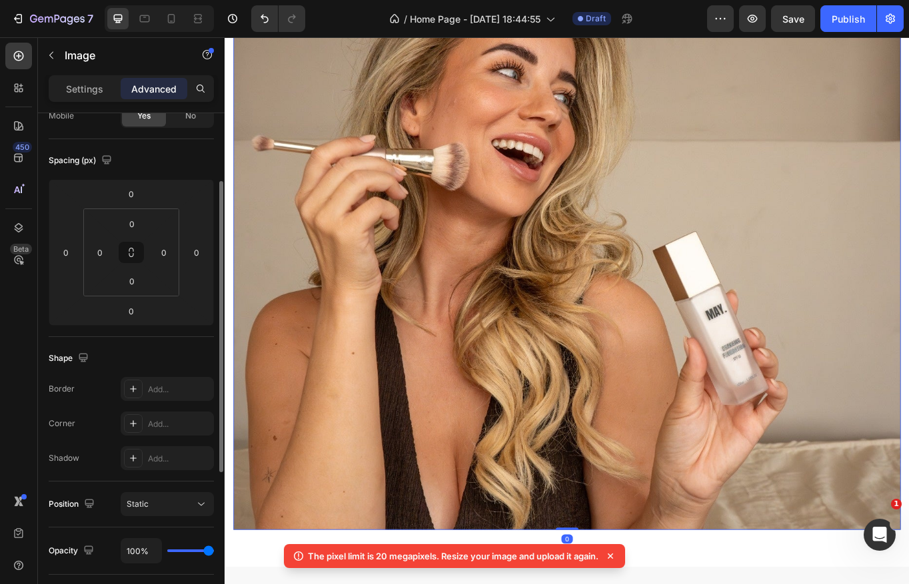
click at [576, 343] on img at bounding box center [623, 321] width 779 height 585
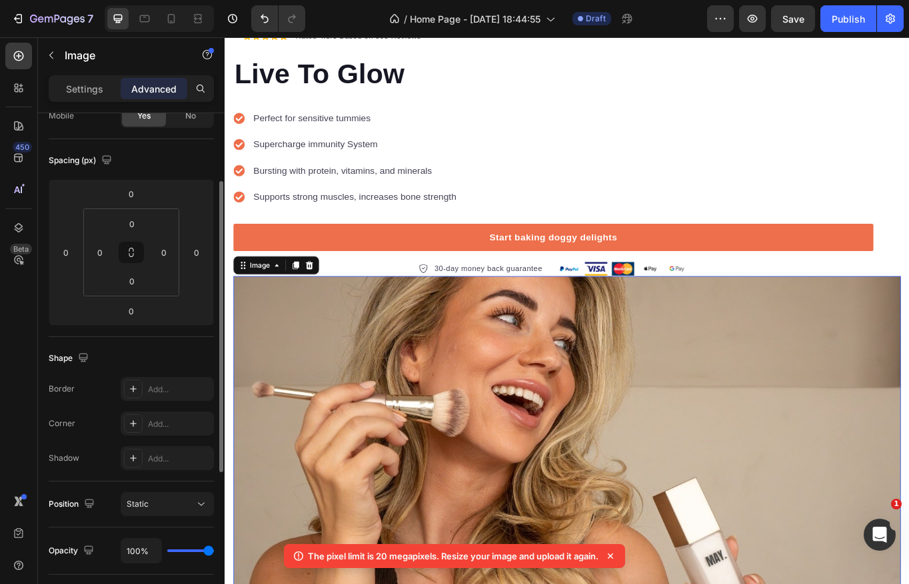
scroll to position [0, 0]
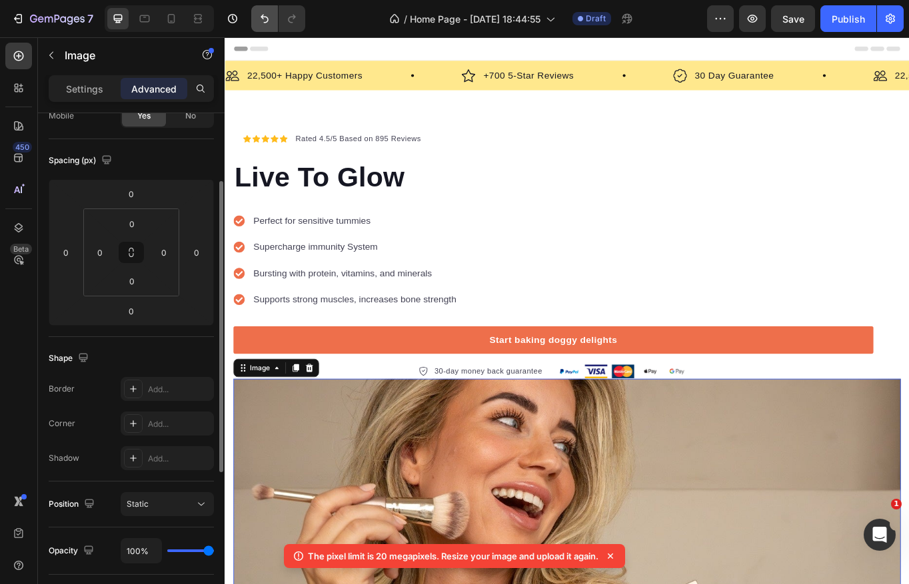
click at [260, 20] on icon "Undo/Redo" at bounding box center [264, 18] width 13 height 13
click at [260, 19] on icon "Undo/Redo" at bounding box center [264, 18] width 13 height 13
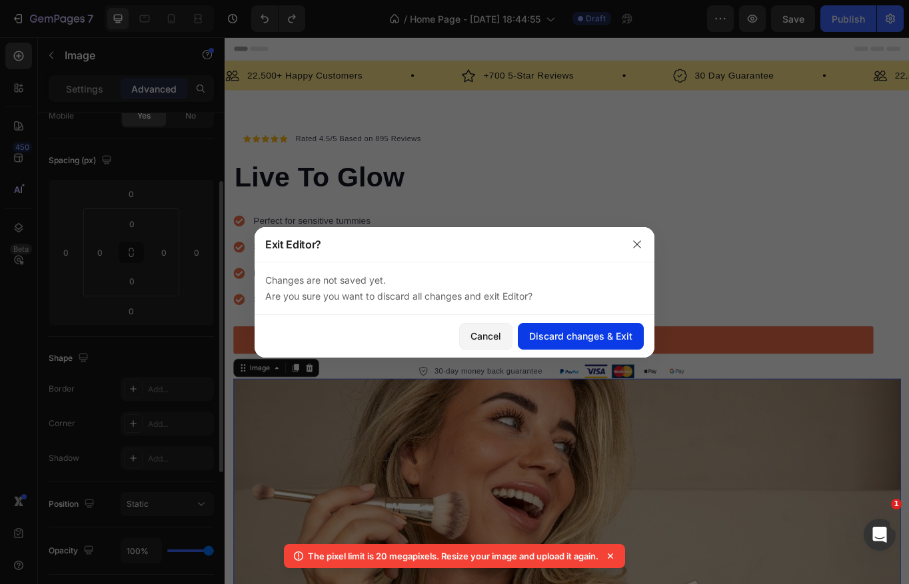
click at [553, 339] on div "Discard changes & Exit" at bounding box center [580, 336] width 103 height 14
